Goal: Information Seeking & Learning: Learn about a topic

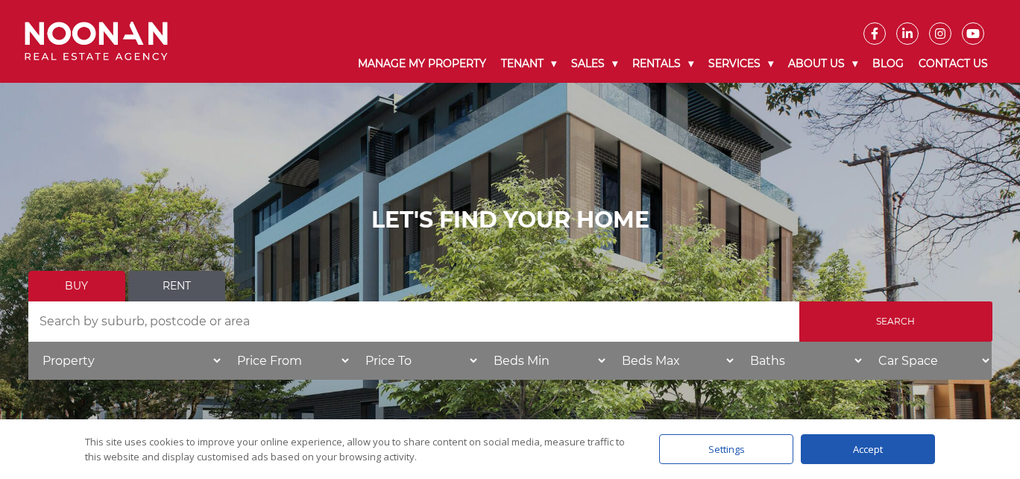
click at [238, 57] on div "Manage My Property Tenant Urgent & Emergency Repairs Repairs and Maintenance Re…" at bounding box center [593, 64] width 806 height 38
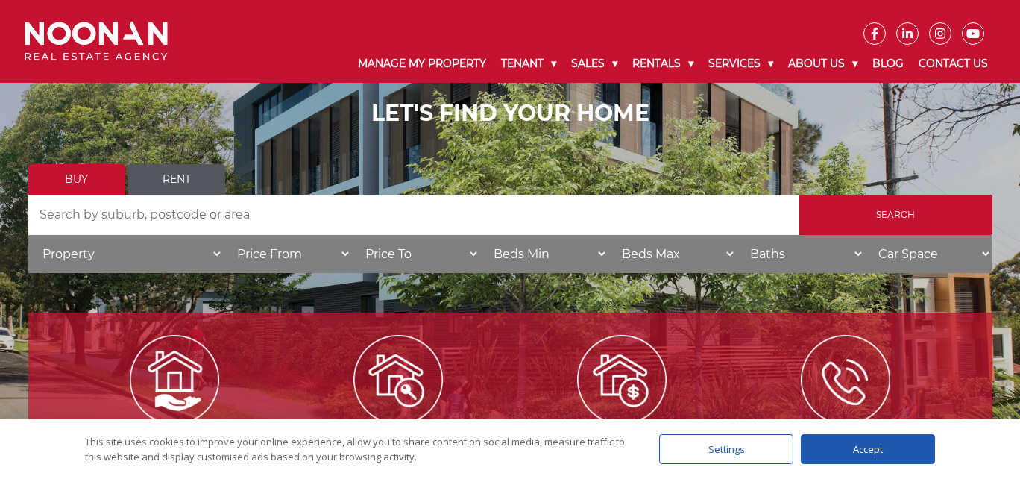
scroll to position [75, 0]
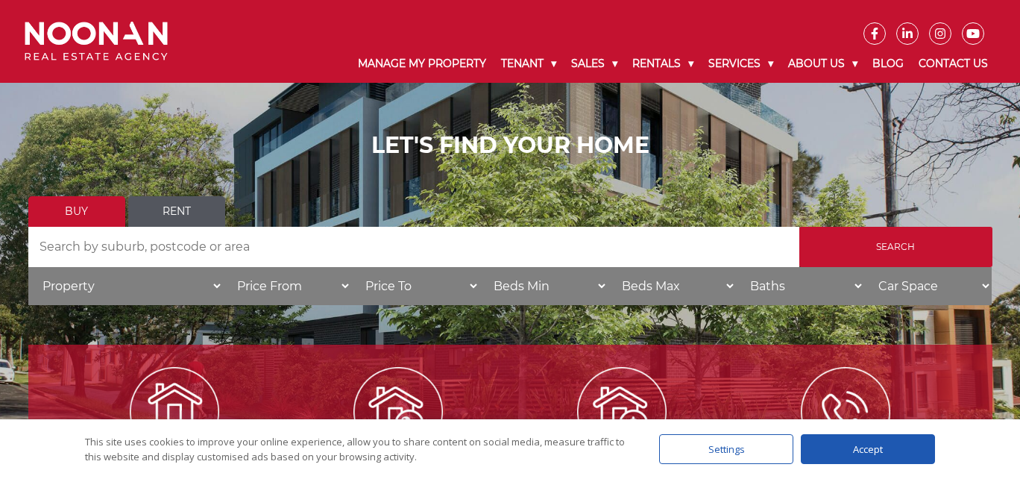
click at [878, 29] on icon at bounding box center [875, 34] width 7 height 12
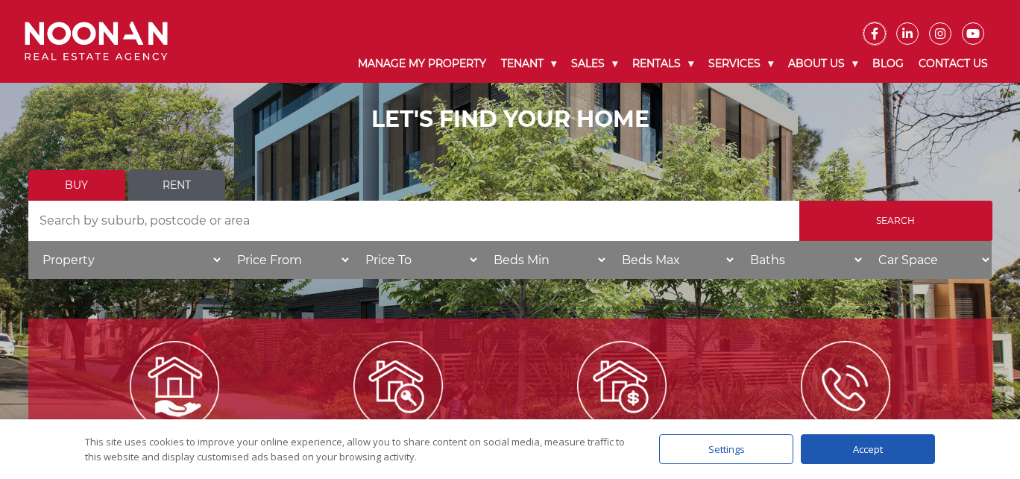
scroll to position [55, 0]
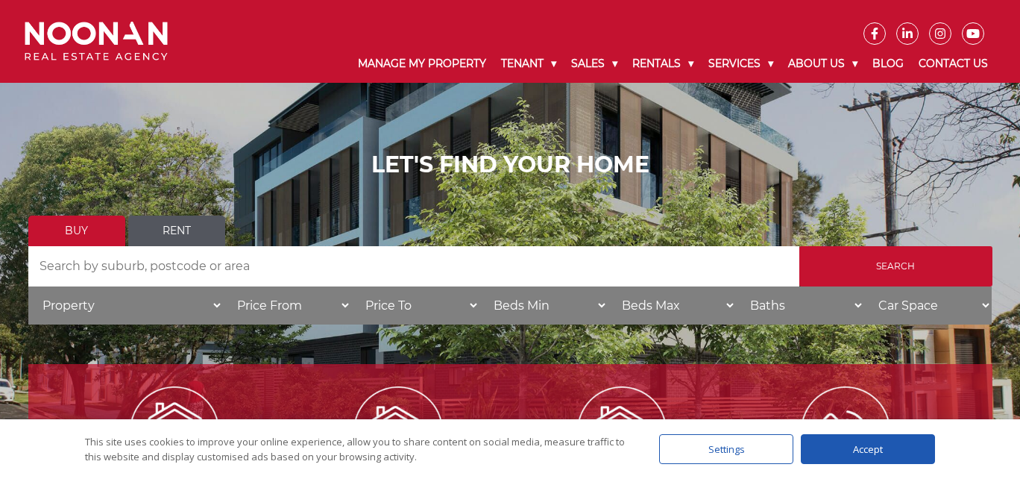
click at [398, 159] on h1 "LET'S FIND YOUR HOME" at bounding box center [510, 164] width 964 height 27
click at [392, 163] on h1 "LET'S FIND YOUR HOME" at bounding box center [510, 164] width 964 height 27
click at [242, 46] on div "Manage My Property Tenant Urgent & Emergency Repairs Repairs and Maintenance Re…" at bounding box center [593, 64] width 806 height 38
